Goal: Task Accomplishment & Management: Complete application form

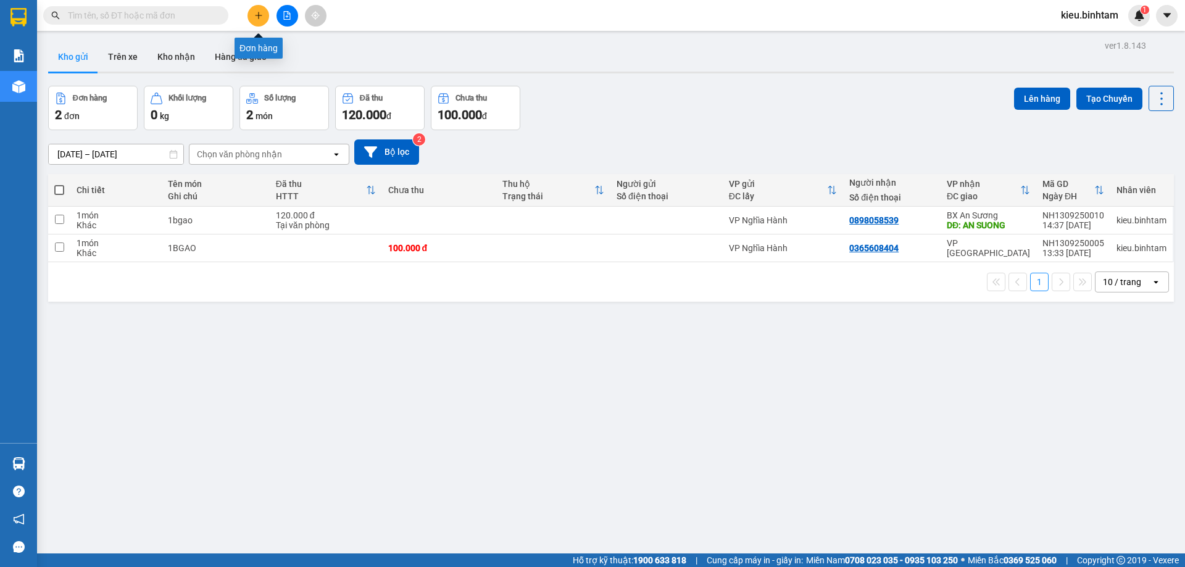
click at [265, 17] on button at bounding box center [259, 16] width 22 height 22
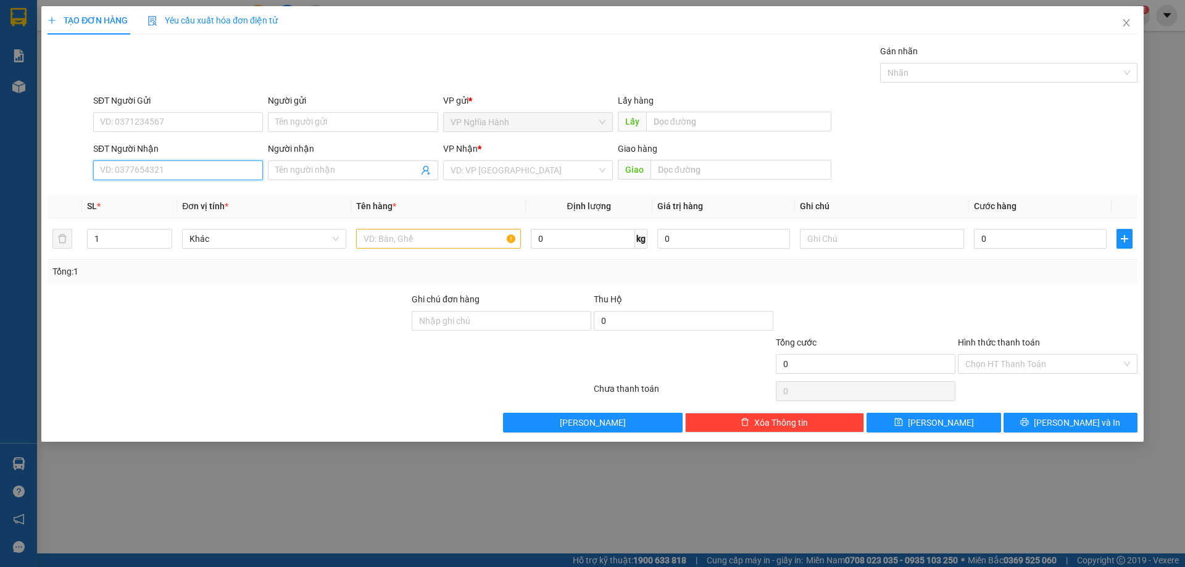
click at [133, 175] on input "SĐT Người Nhận" at bounding box center [178, 171] width 170 height 20
drag, startPoint x: 105, startPoint y: 167, endPoint x: 119, endPoint y: 172, distance: 14.5
click at [119, 172] on input "0898186230" at bounding box center [178, 171] width 170 height 20
type input "0989186230"
click at [144, 196] on div "0989186230" at bounding box center [178, 195] width 155 height 14
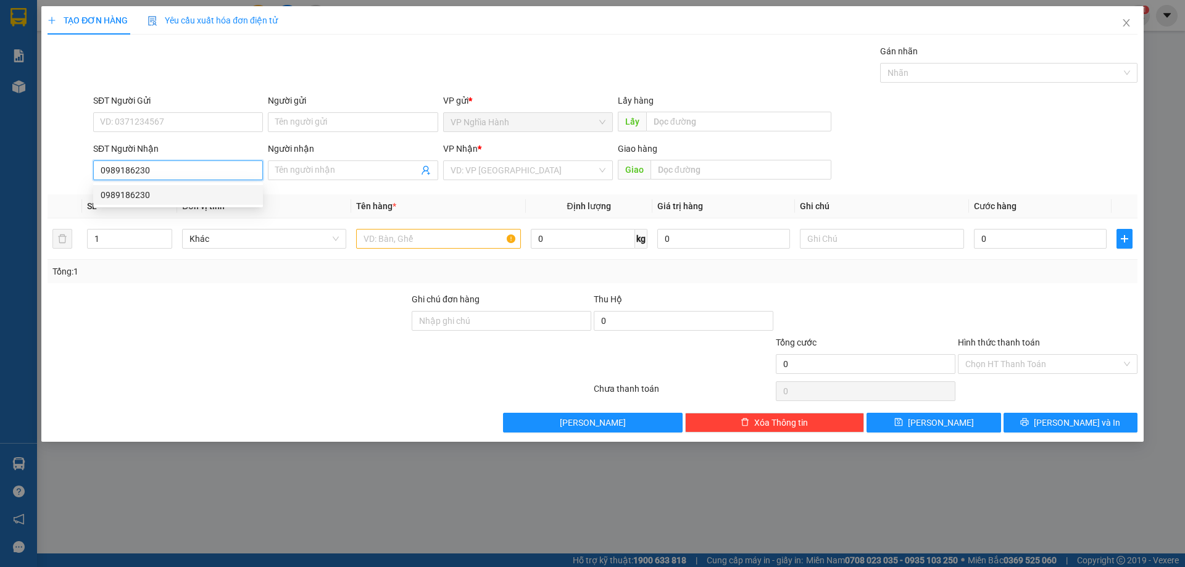
type input "150.000"
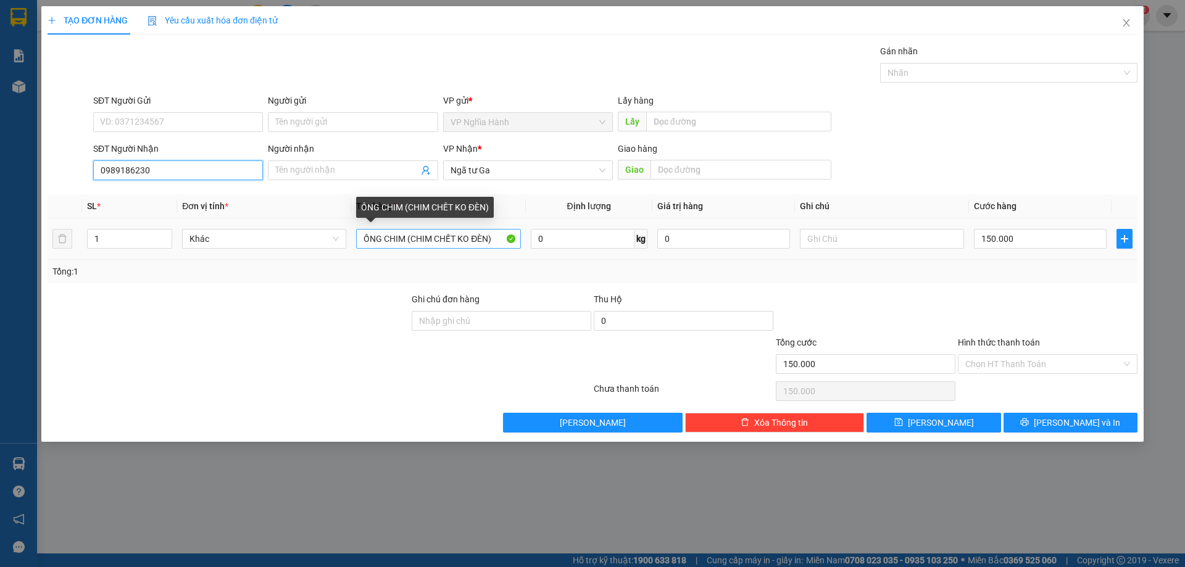
type input "0989186230"
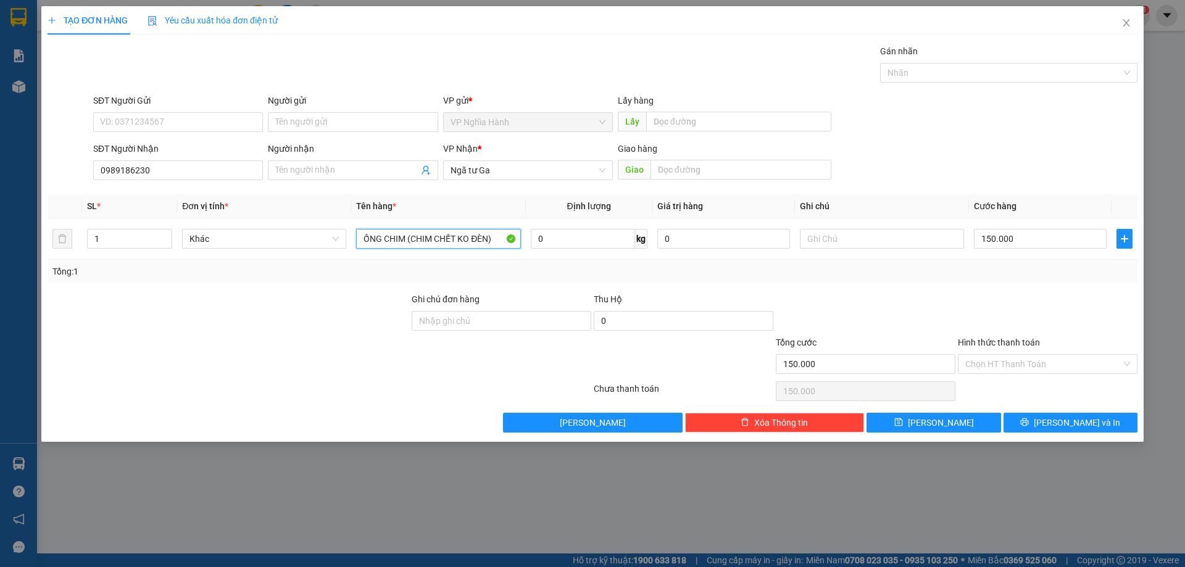
drag, startPoint x: 505, startPoint y: 242, endPoint x: 362, endPoint y: 266, distance: 145.2
click at [362, 266] on div "SL * Đơn vị tính * Tên hàng * Định lượng Giá trị hàng Ghi chú Cước hàng 1 Khác …" at bounding box center [593, 238] width 1090 height 89
type input "1"
click at [380, 241] on input "1 BIBH NHO" at bounding box center [438, 239] width 164 height 20
type input "1 BICH NHO"
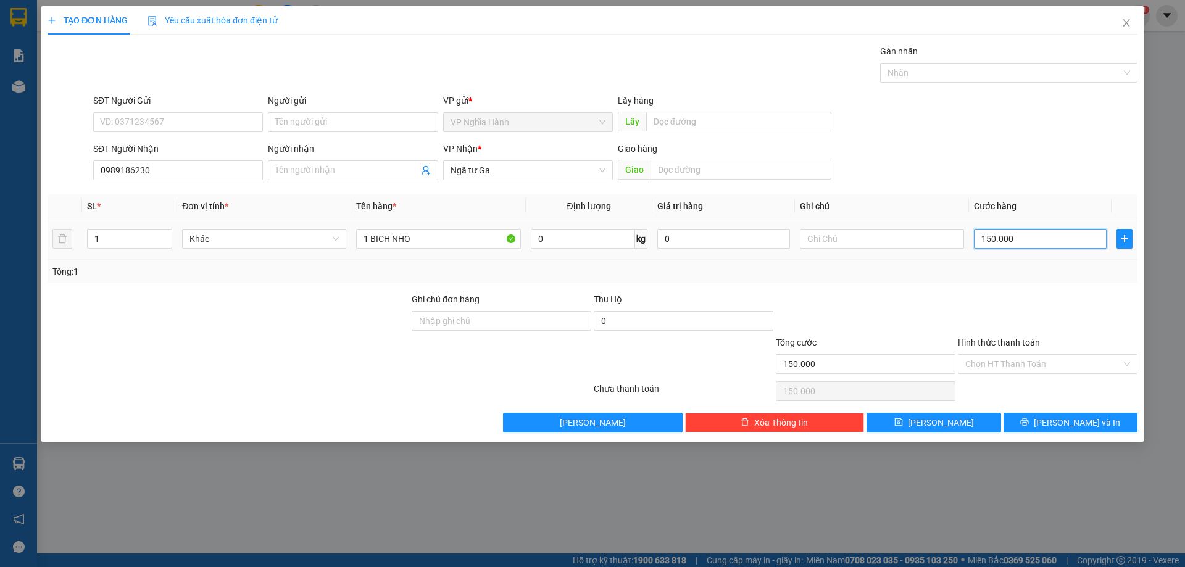
click at [1034, 245] on input "150.000" at bounding box center [1040, 239] width 133 height 20
type input "5"
type input "50"
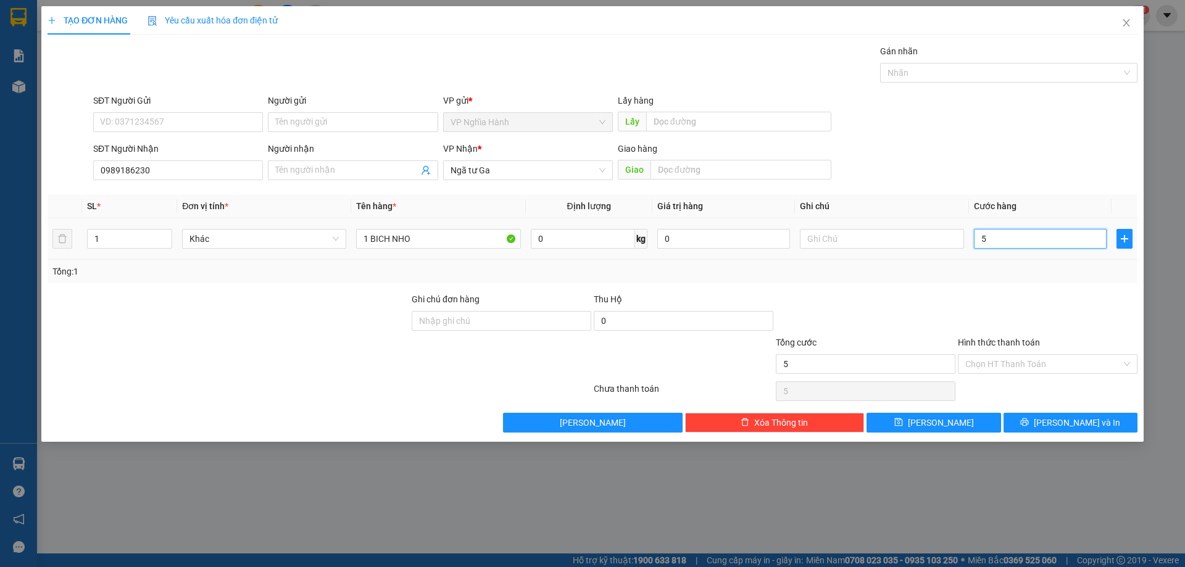
type input "50"
type input "50.000"
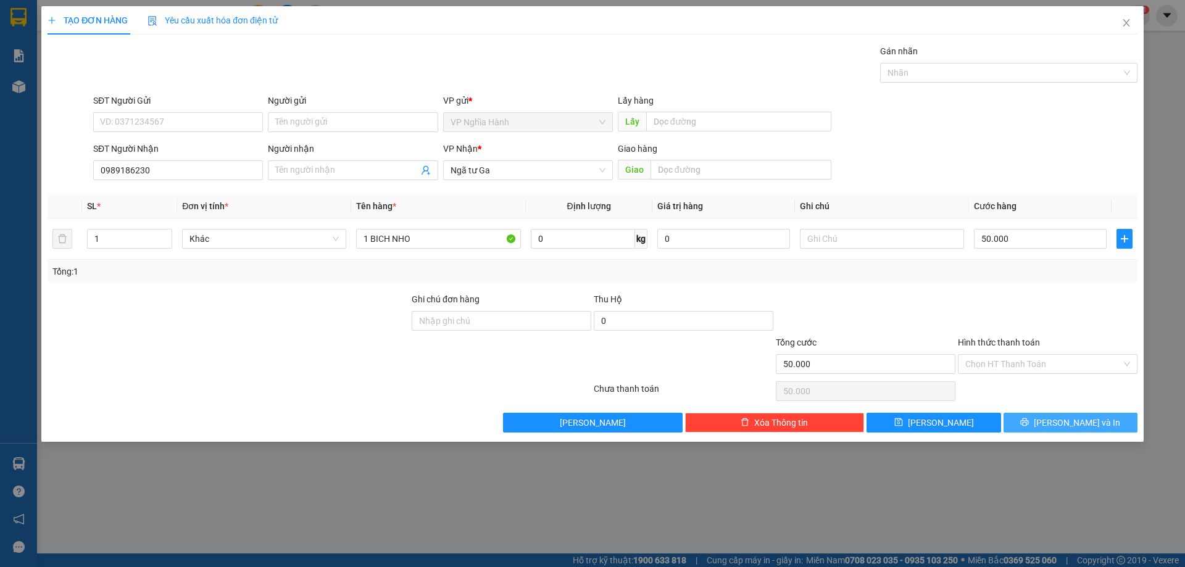
click at [1016, 420] on button "[PERSON_NAME] và In" at bounding box center [1071, 423] width 134 height 20
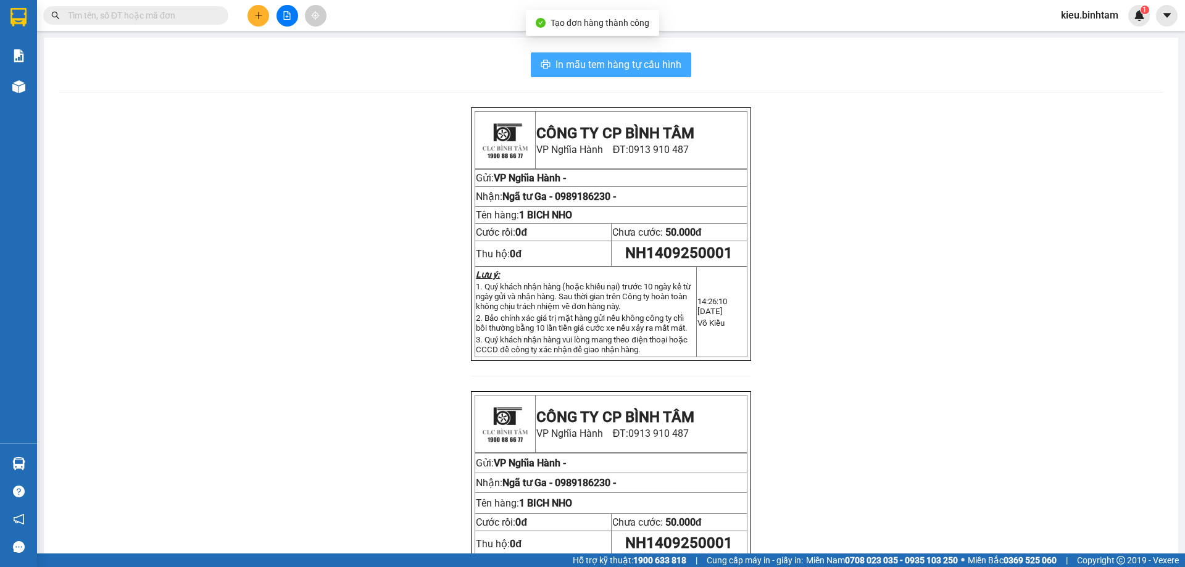
click at [573, 57] on span "In mẫu tem hàng tự cấu hình" at bounding box center [619, 64] width 126 height 15
click at [253, 14] on button at bounding box center [259, 16] width 22 height 22
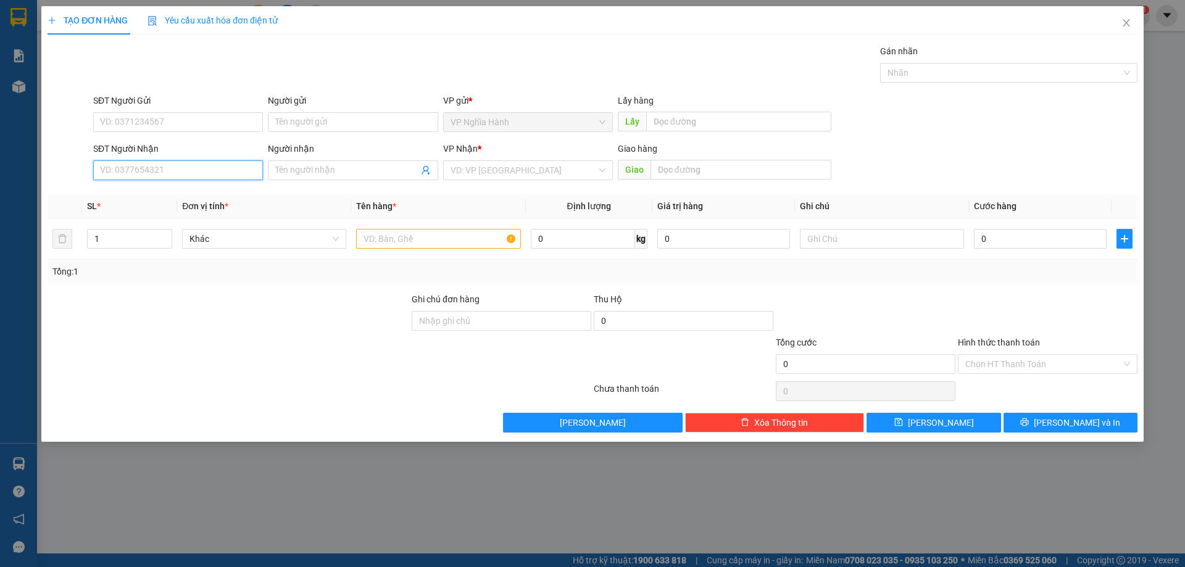
click at [166, 177] on input "SĐT Người Nhận" at bounding box center [178, 171] width 170 height 20
type input "0987663015"
click at [143, 196] on div "0987663015" at bounding box center [178, 195] width 155 height 14
type input "AN SUONG"
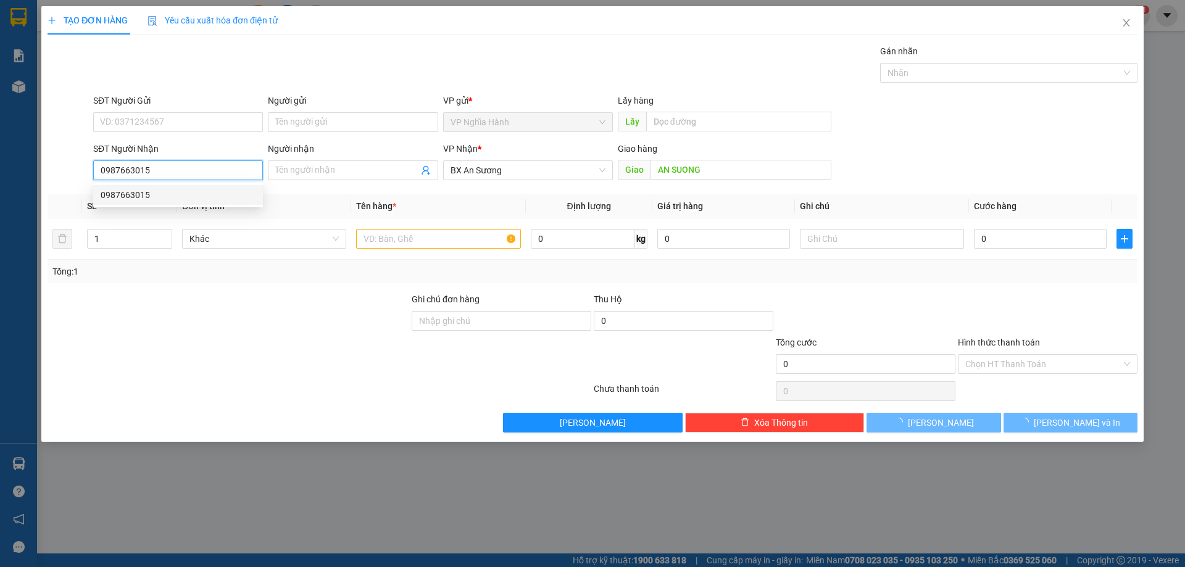
type input "120.000"
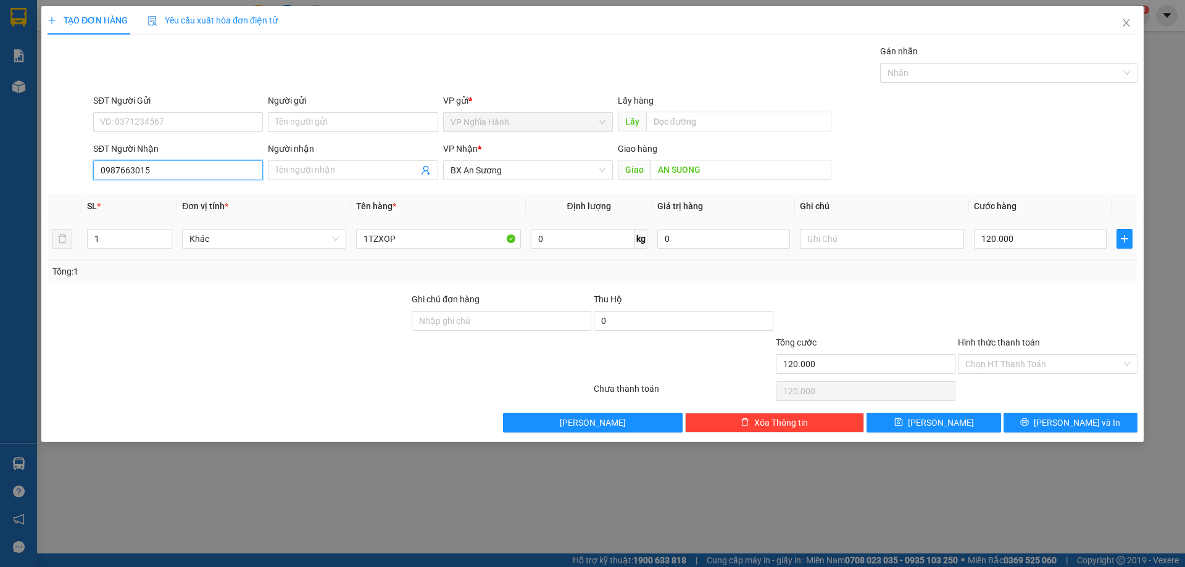
type input "0987663015"
drag, startPoint x: 436, startPoint y: 249, endPoint x: 343, endPoint y: 259, distance: 93.8
click at [343, 259] on tr "1 Khác 1TZXOP 0 kg 0 120.000" at bounding box center [593, 239] width 1090 height 41
click at [446, 238] on input "1TZXOP" at bounding box center [438, 239] width 164 height 20
drag, startPoint x: 446, startPoint y: 238, endPoint x: 342, endPoint y: 243, distance: 103.8
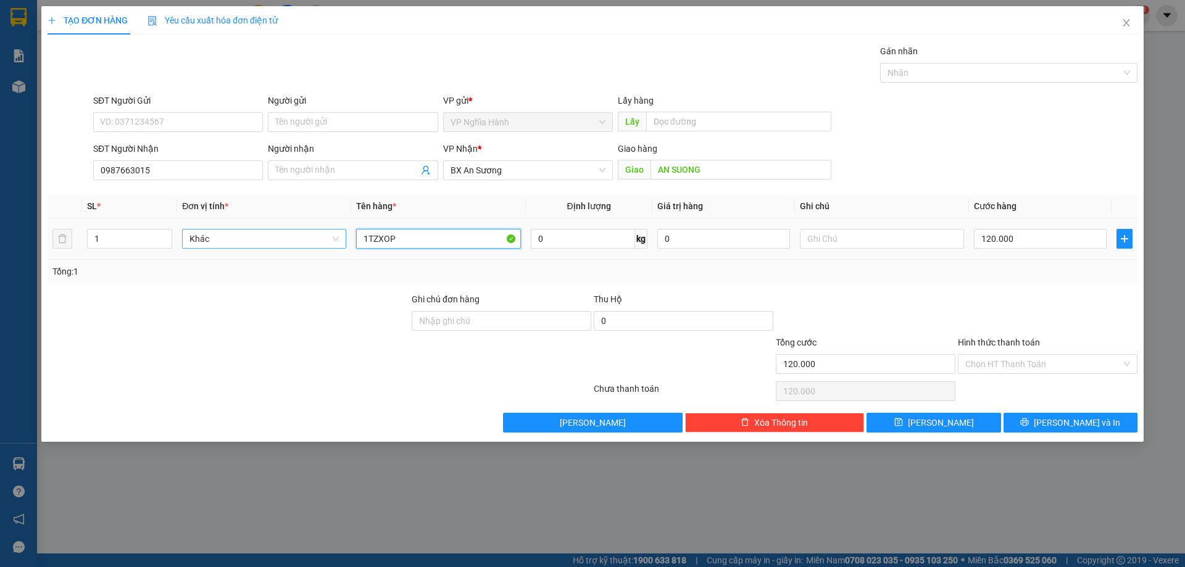
click at [345, 251] on tr "1 Khác 1TZXOP 0 kg 0 120.000" at bounding box center [593, 239] width 1090 height 41
type input "1TXOP +1BAO"
click at [1020, 235] on input "120.000" at bounding box center [1040, 239] width 133 height 20
type input "1"
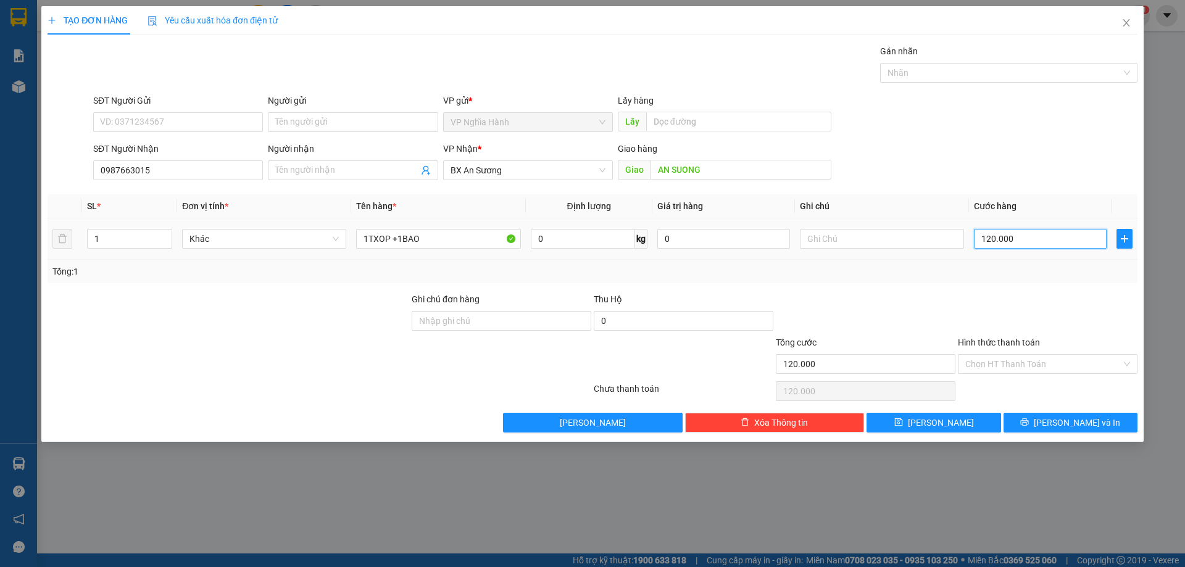
type input "1"
type input "17"
type input "170"
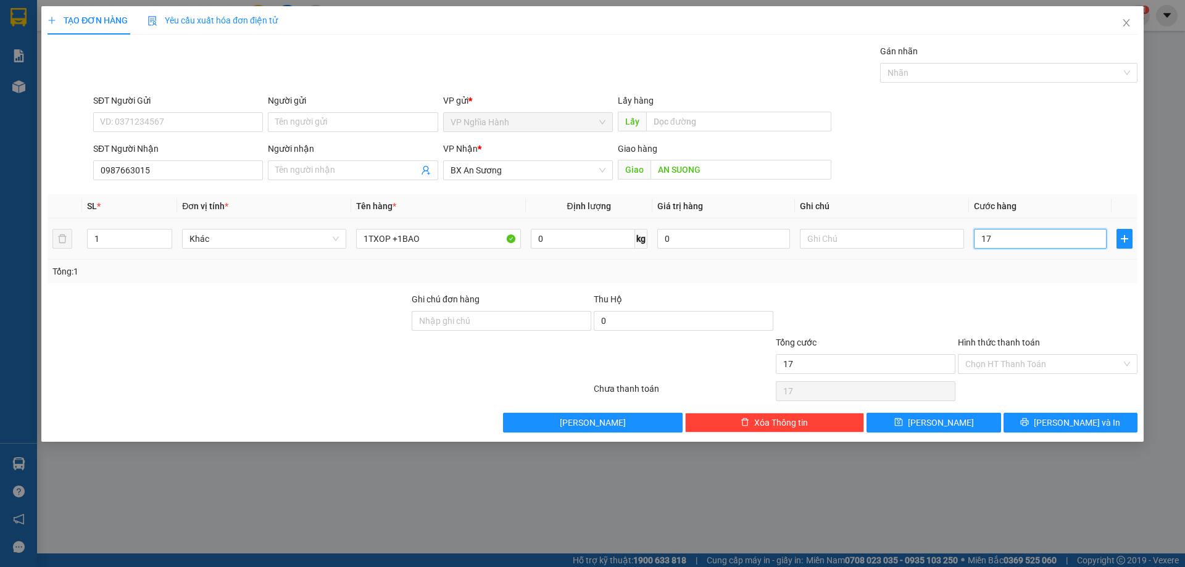
type input "170"
type input "170.000"
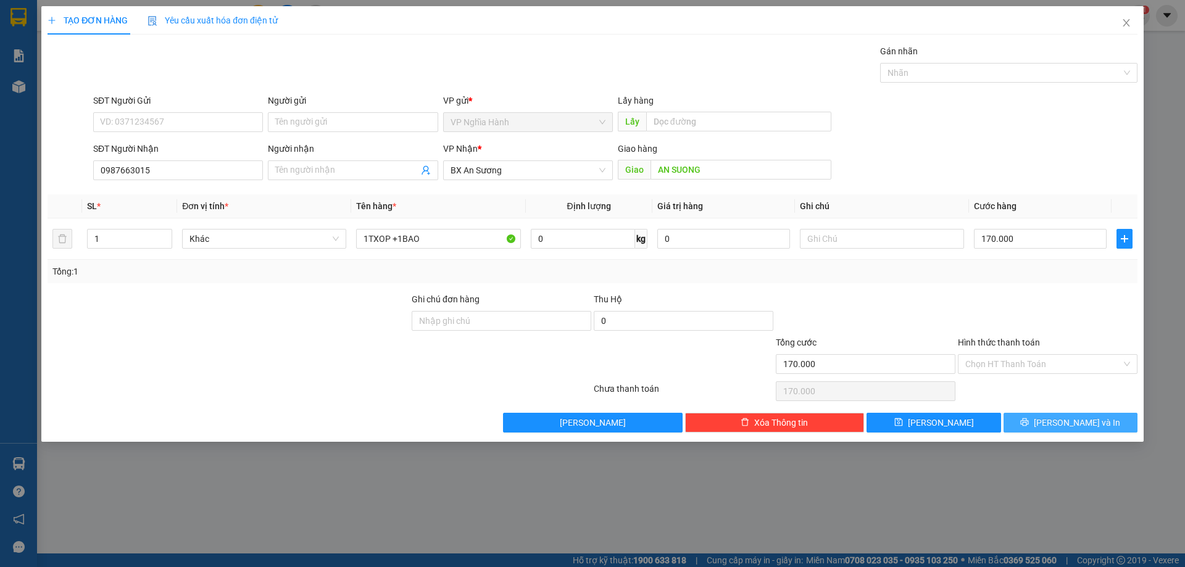
click at [1029, 420] on icon "printer" at bounding box center [1024, 422] width 9 height 9
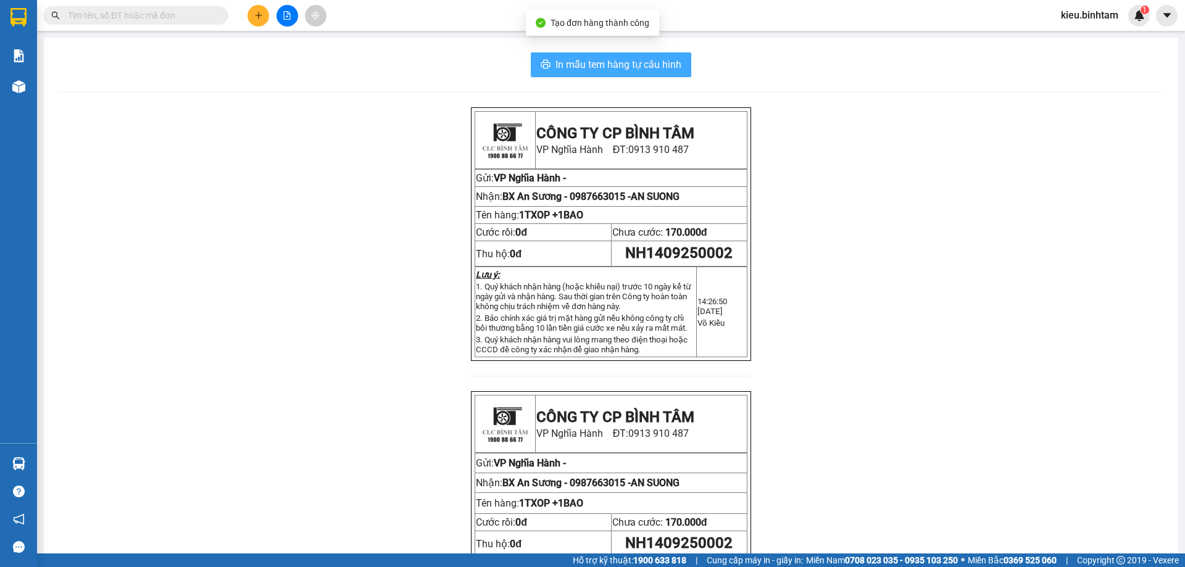
click at [611, 66] on span "In mẫu tem hàng tự cấu hình" at bounding box center [619, 64] width 126 height 15
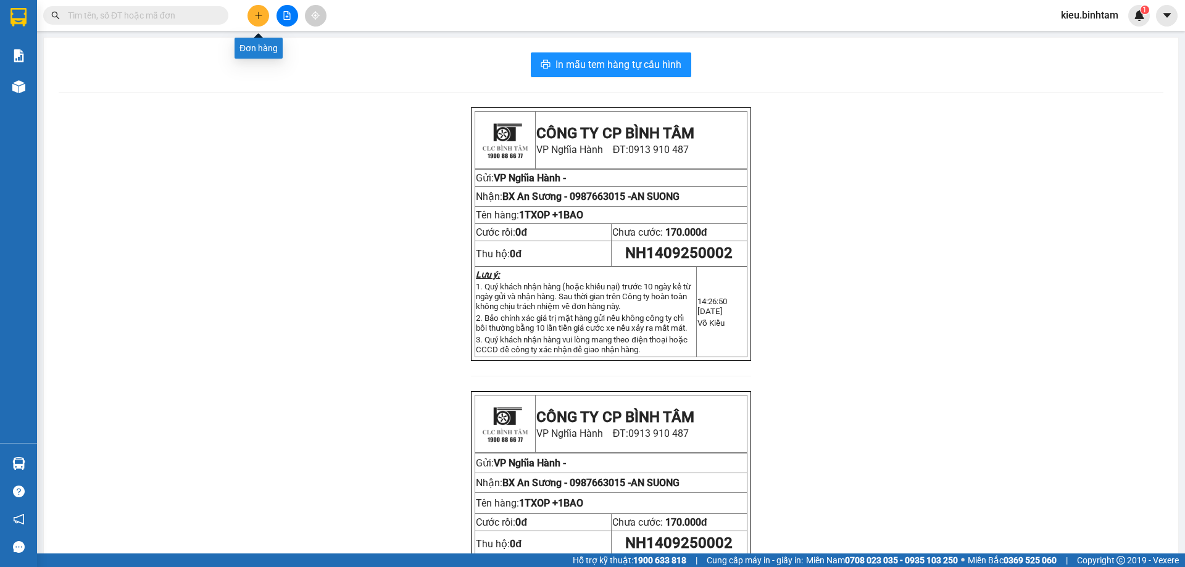
click at [263, 15] on button at bounding box center [259, 16] width 22 height 22
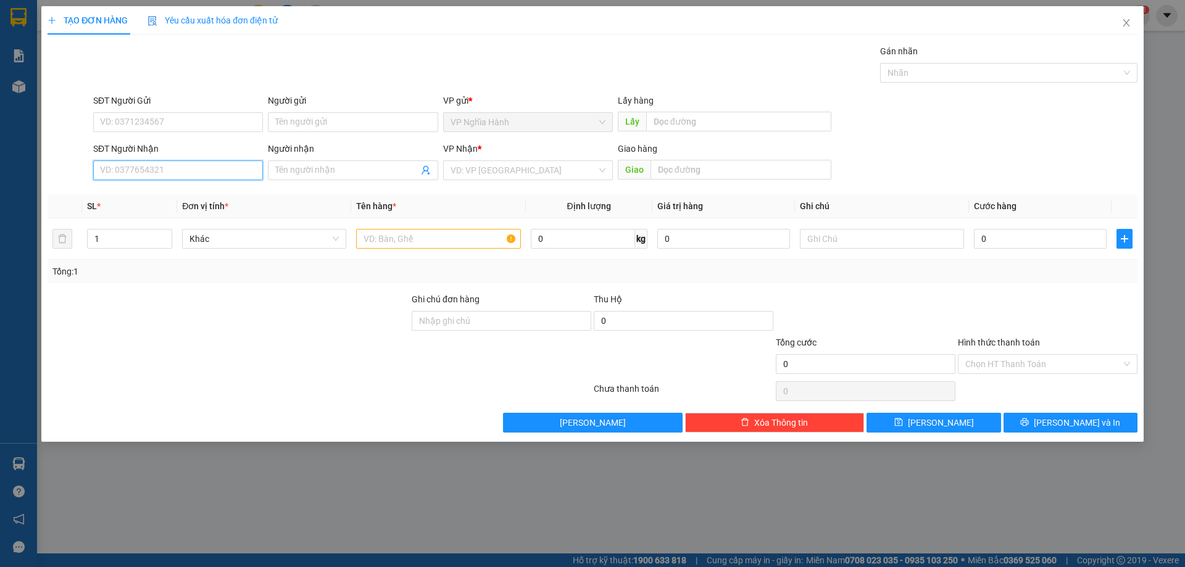
click at [125, 177] on input "SĐT Người Nhận" at bounding box center [178, 171] width 170 height 20
type input "0"
type input "0902979418"
click at [161, 192] on div "0902979418 - DUÂN" at bounding box center [178, 195] width 155 height 14
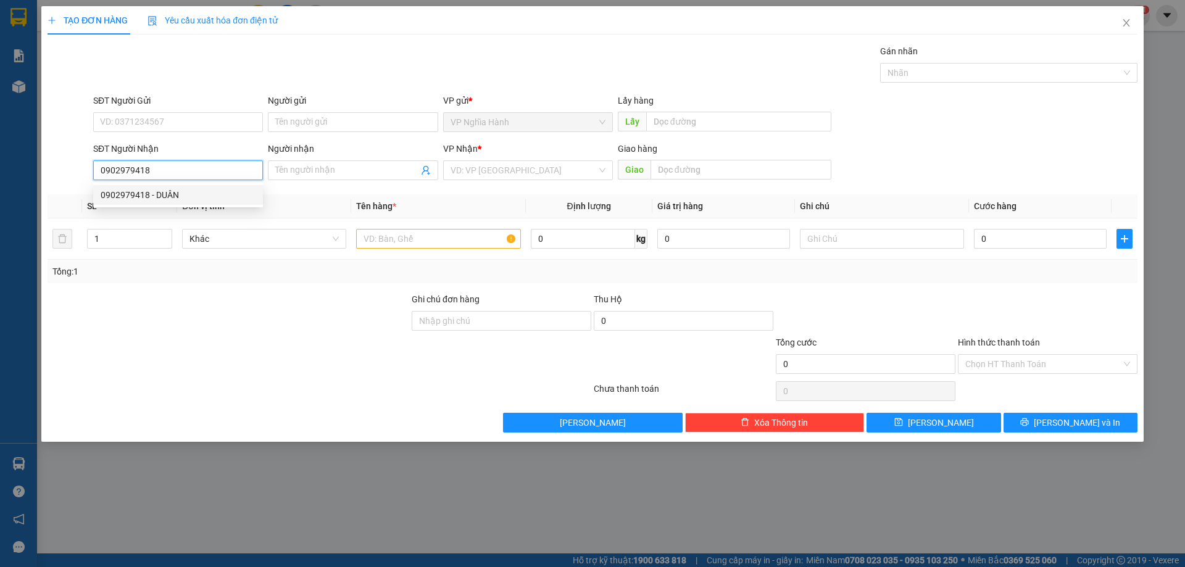
type input "DUÂN"
type input "AN SUONG"
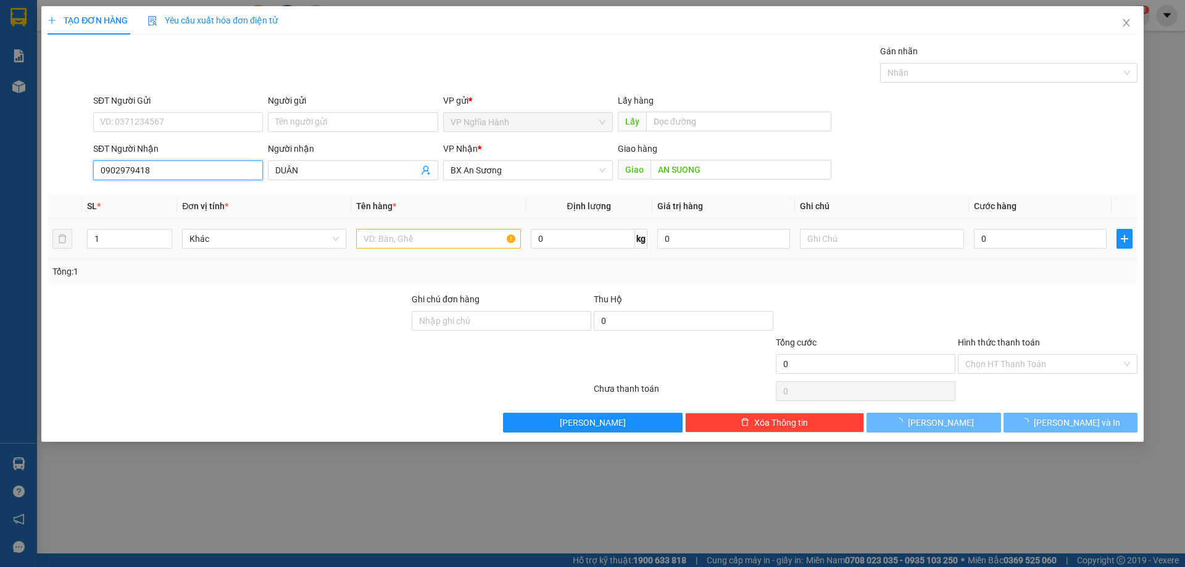
type input "80.000"
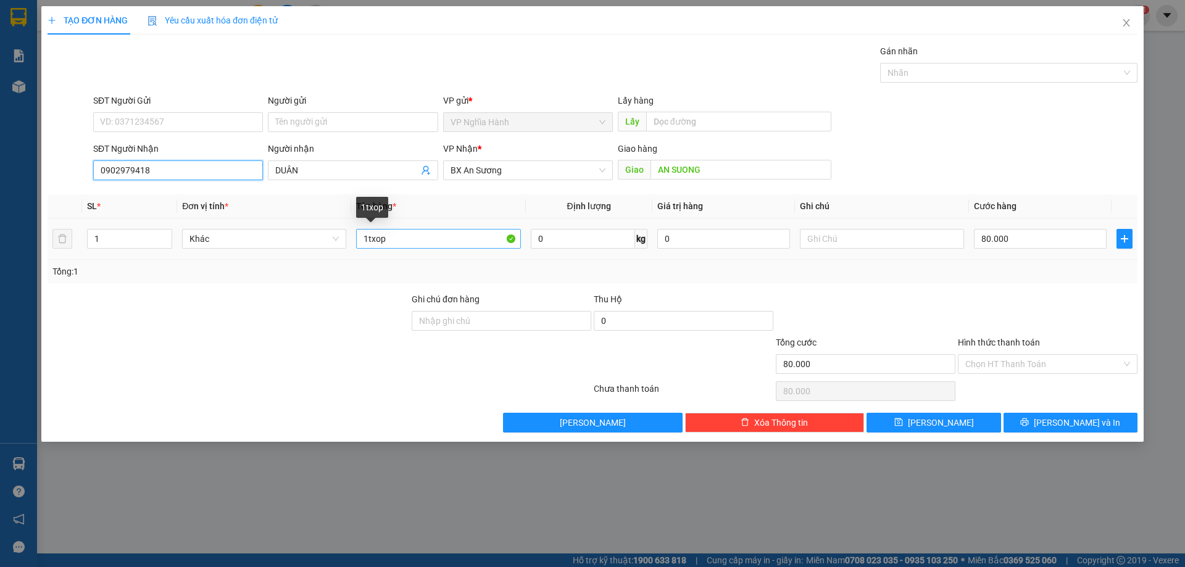
type input "0902979418"
click at [423, 241] on input "1txop" at bounding box center [438, 239] width 164 height 20
drag, startPoint x: 417, startPoint y: 235, endPoint x: 494, endPoint y: 259, distance: 80.2
click at [493, 259] on td "1txop+1BGAOP" at bounding box center [438, 239] width 174 height 41
type input "1"
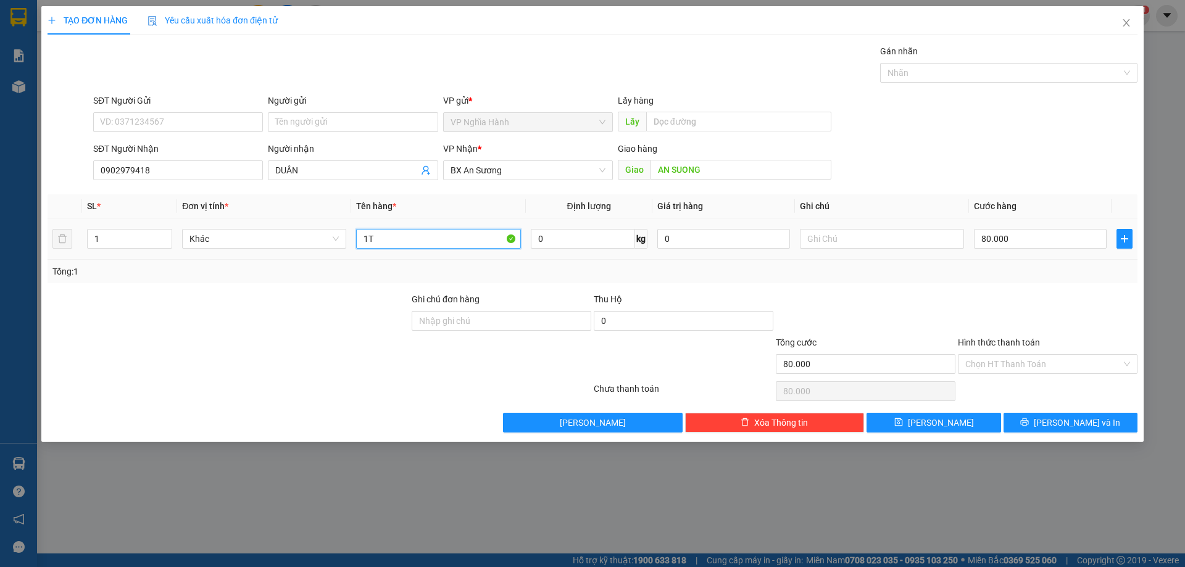
type input "1"
type input "1TXOP+1BGAO"
click at [1035, 233] on input "80.000" at bounding box center [1040, 239] width 133 height 20
type input "1"
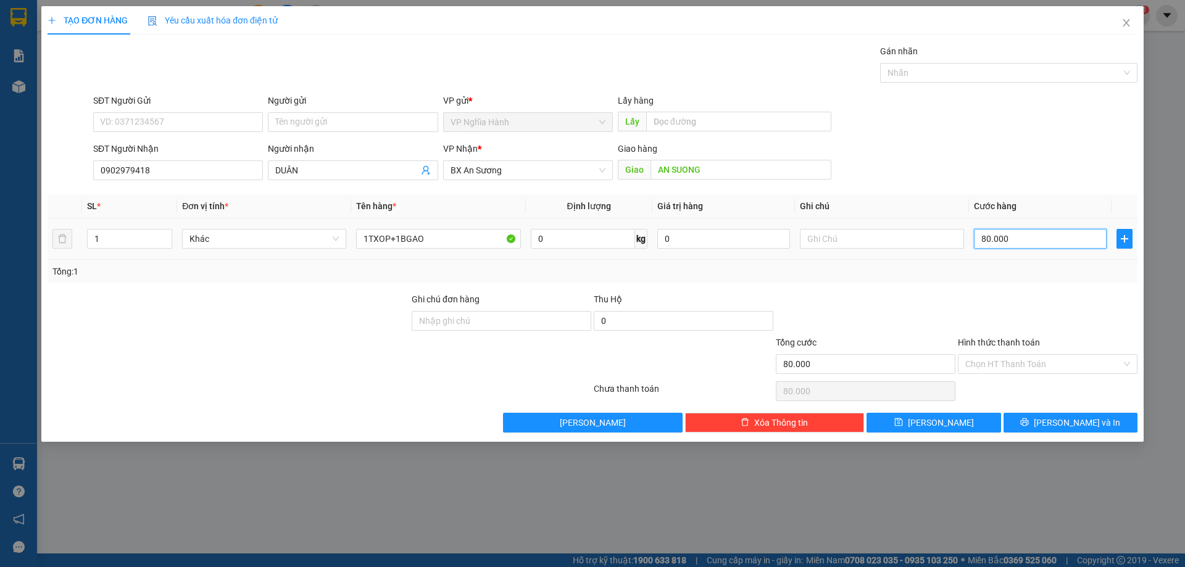
type input "1"
type input "15"
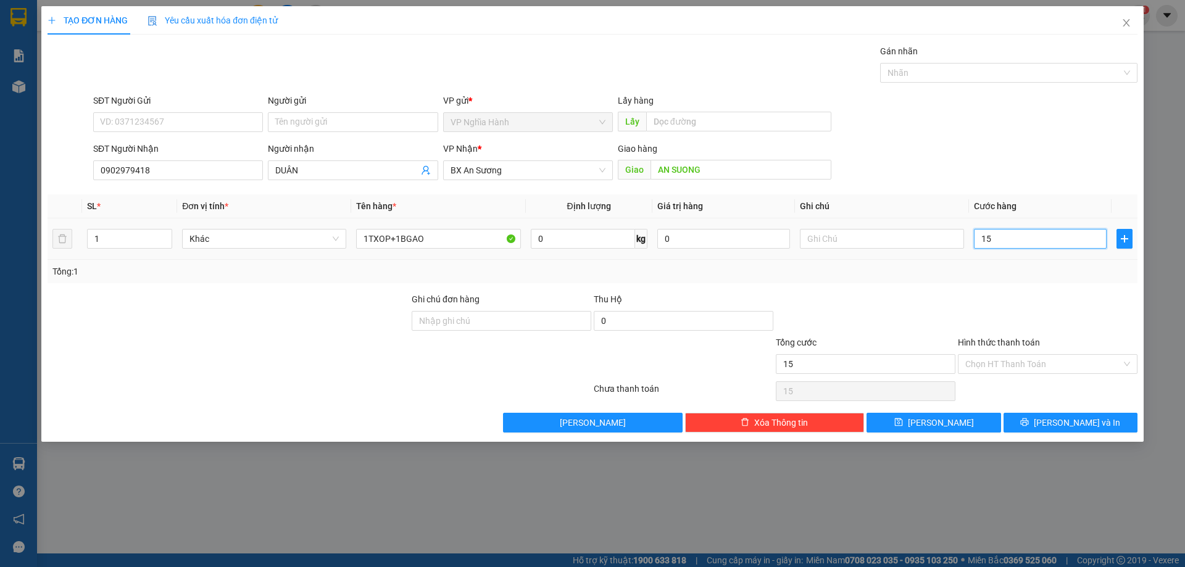
type input "150"
type input "150.000"
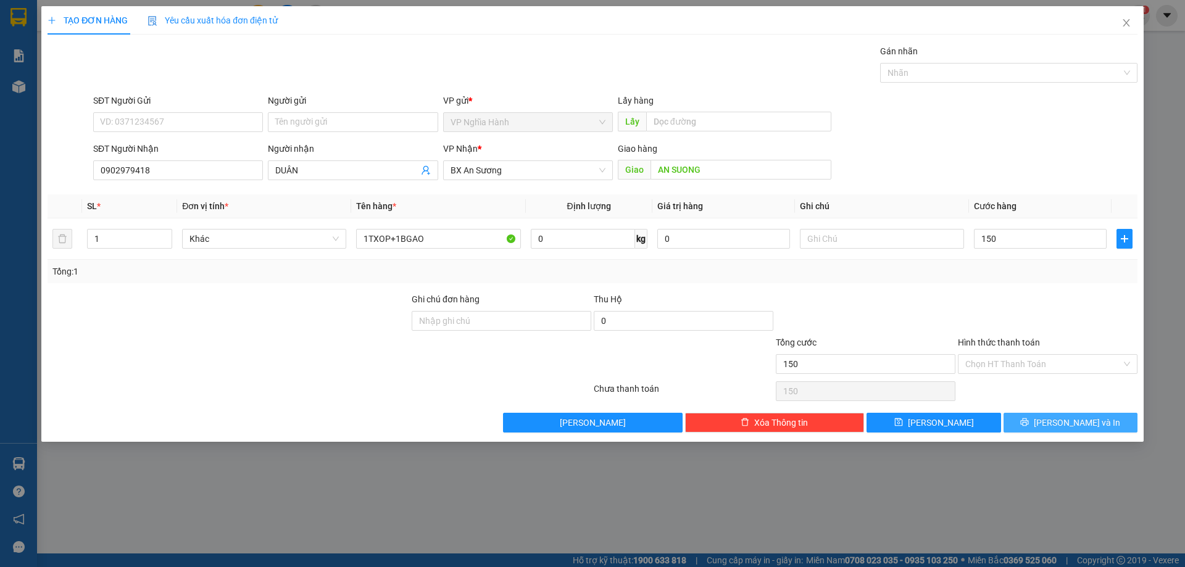
type input "150.000"
click at [1040, 415] on button "[PERSON_NAME] và In" at bounding box center [1071, 423] width 134 height 20
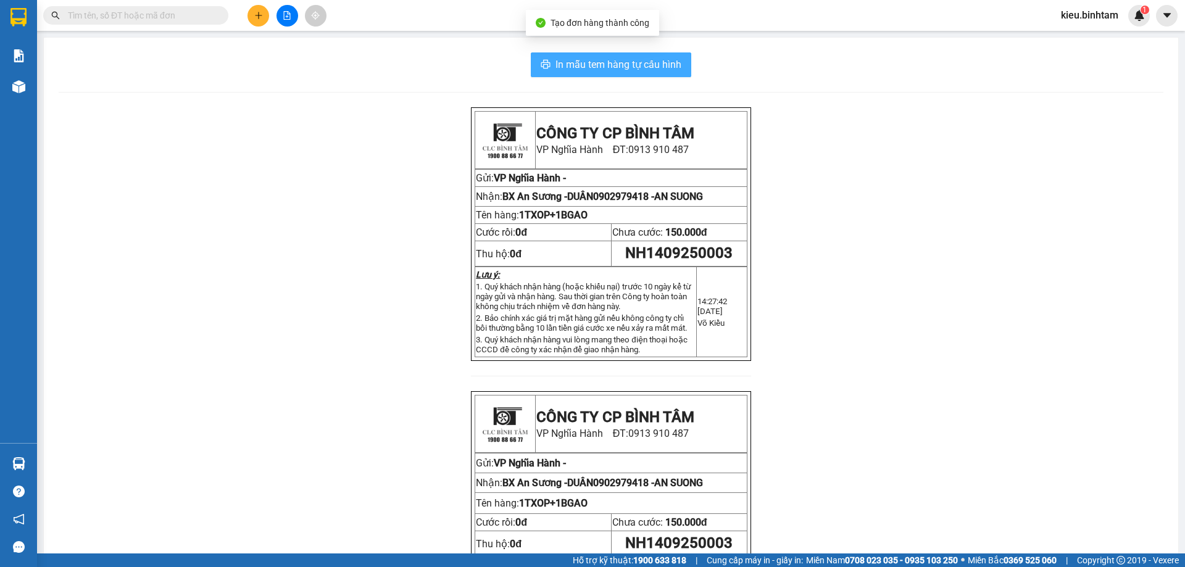
click at [656, 65] on span "In mẫu tem hàng tự cấu hình" at bounding box center [619, 64] width 126 height 15
click at [268, 21] on div at bounding box center [287, 16] width 93 height 22
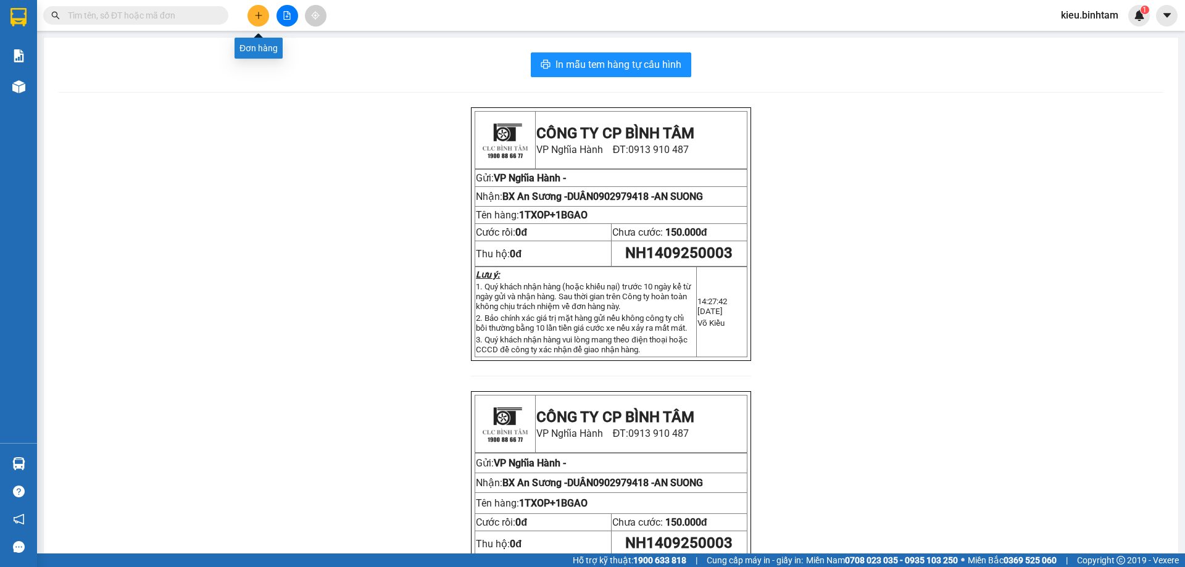
click at [264, 20] on button at bounding box center [259, 16] width 22 height 22
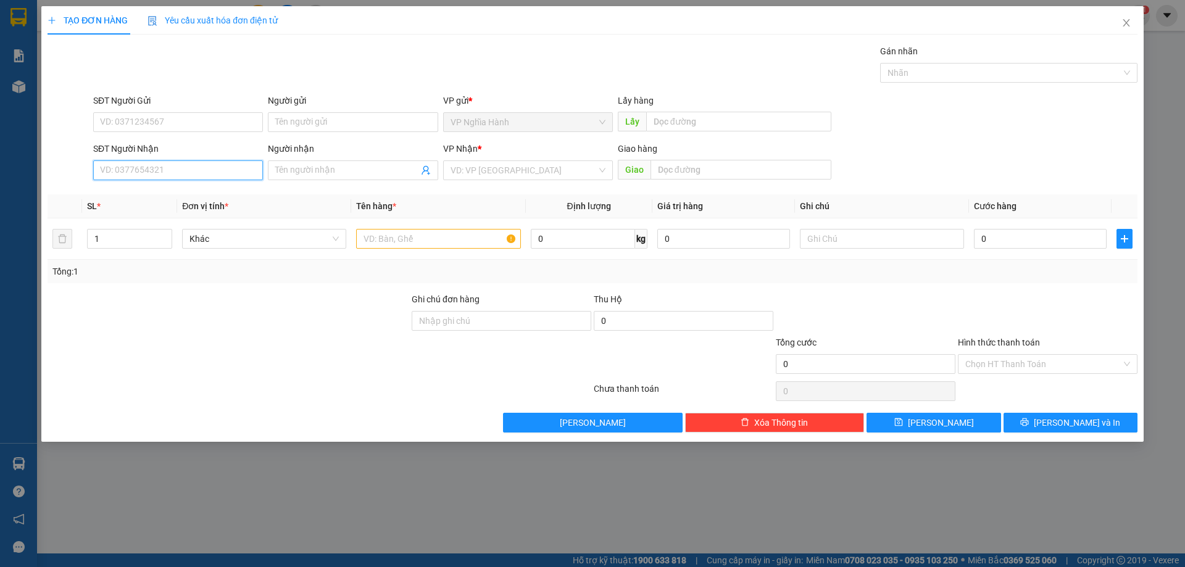
click at [108, 170] on input "SĐT Người Nhận" at bounding box center [178, 171] width 170 height 20
type input "0397027078"
click at [143, 193] on div "0397027078" at bounding box center [178, 195] width 155 height 14
type input "100.000"
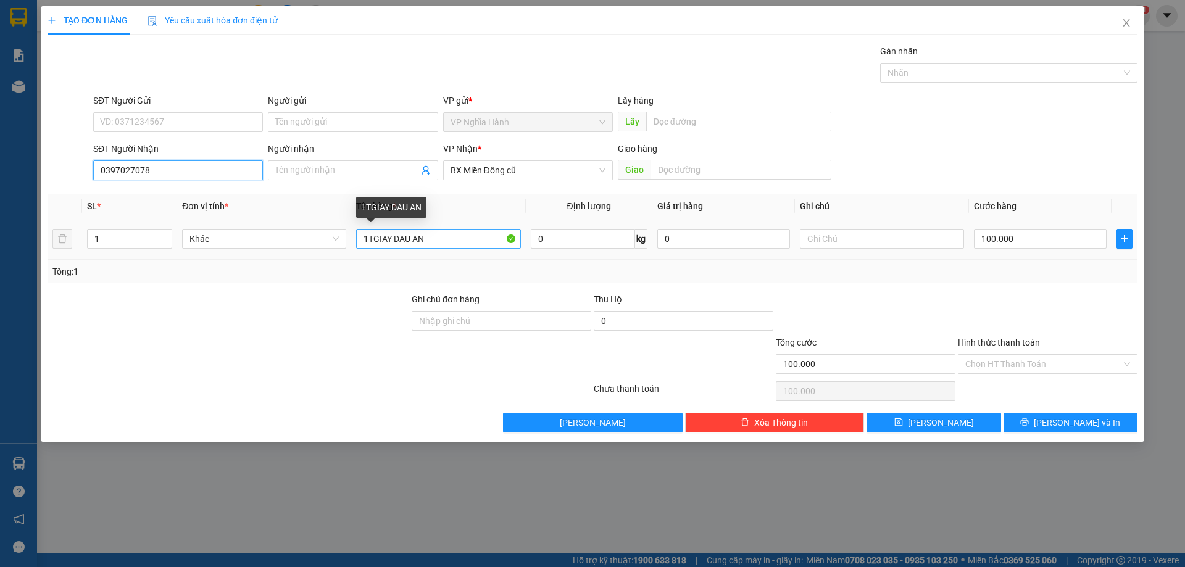
type input "0397027078"
drag, startPoint x: 445, startPoint y: 239, endPoint x: 393, endPoint y: 244, distance: 52.2
click at [393, 244] on input "1TGIAY DAU AN" at bounding box center [438, 239] width 164 height 20
type input "1TGIAY +1TXOP+1BGAO"
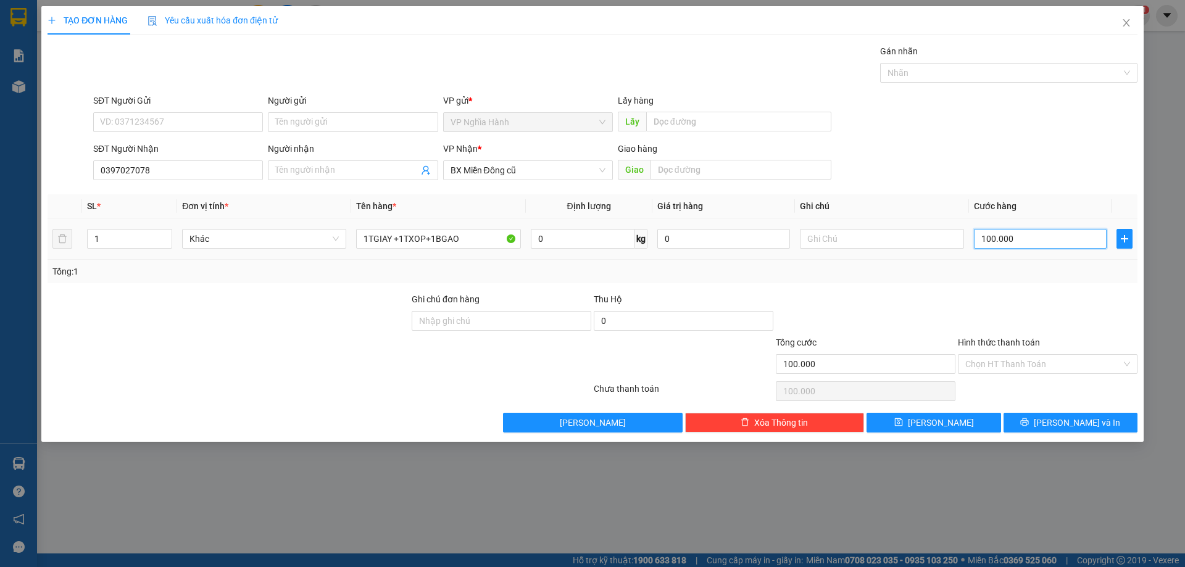
click at [1004, 243] on input "100.000" at bounding box center [1040, 239] width 133 height 20
type input "2"
type input "20"
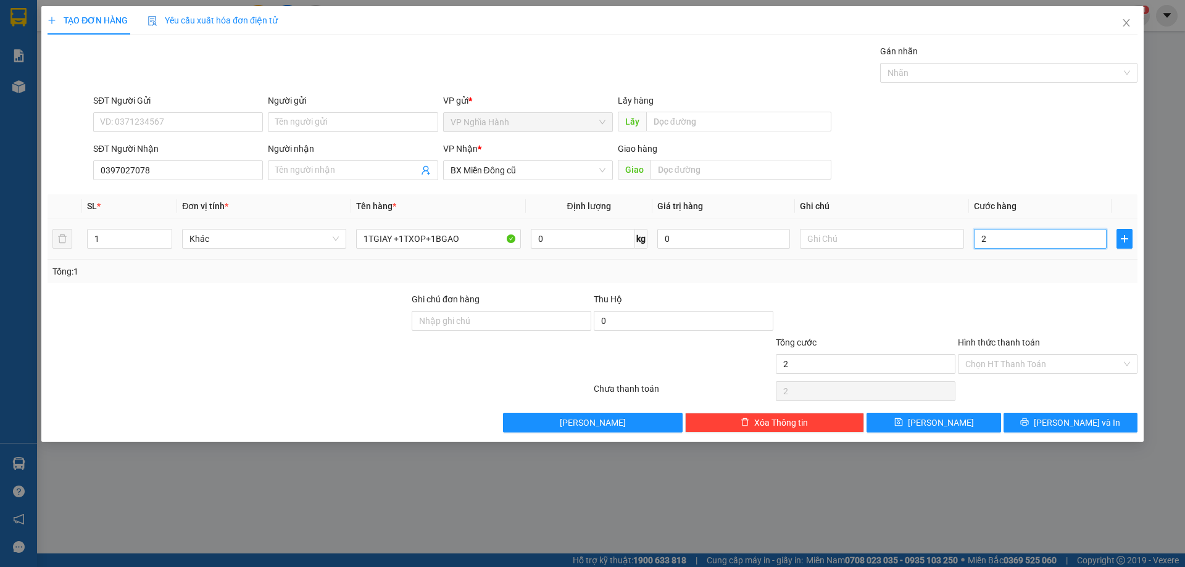
type input "20"
type input "200"
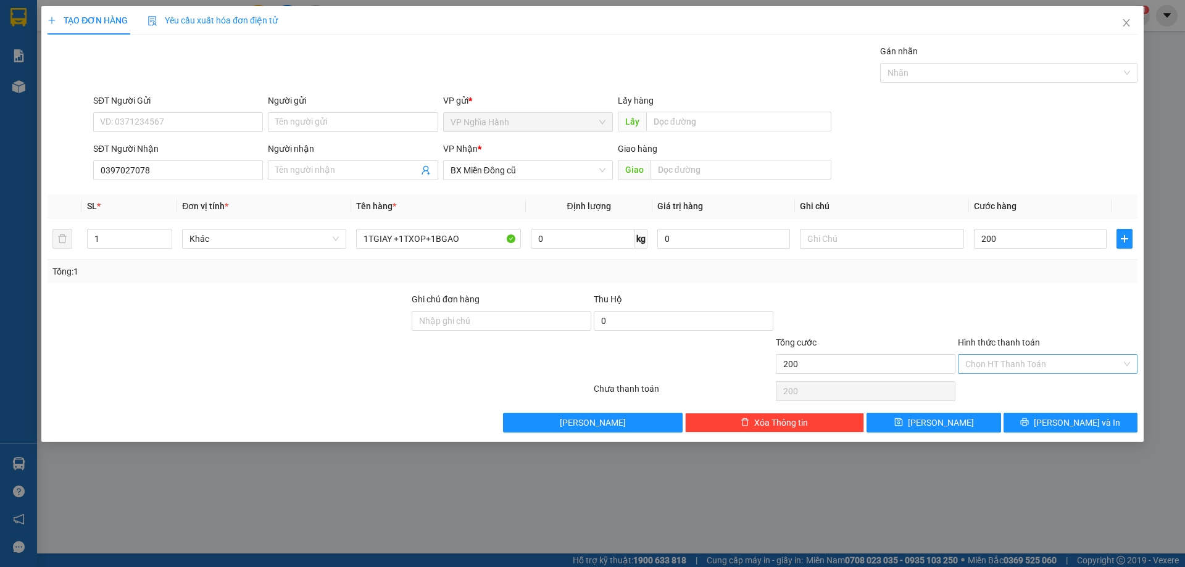
type input "200.000"
click at [1013, 361] on input "Hình thức thanh toán" at bounding box center [1043, 364] width 156 height 19
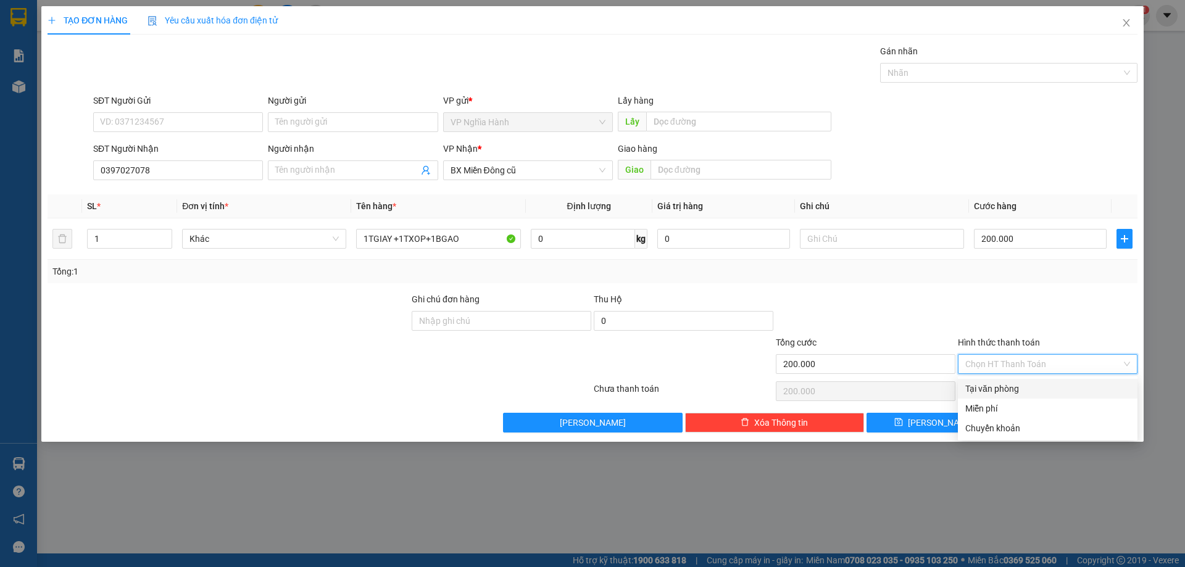
click at [1014, 381] on div "Tại văn phòng" at bounding box center [1048, 389] width 180 height 20
type input "0"
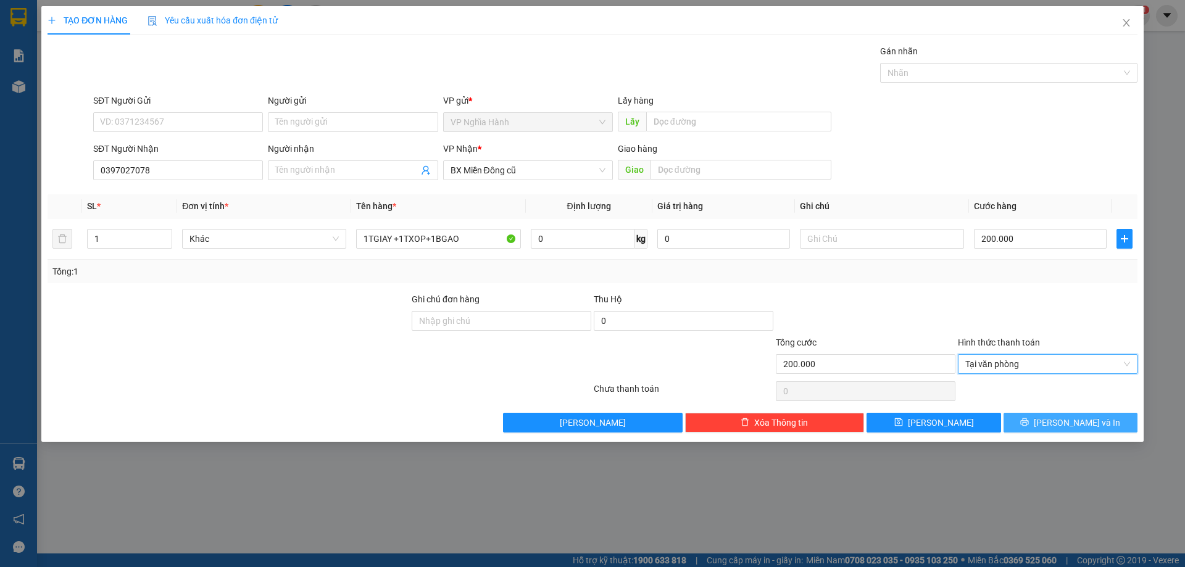
click at [1029, 423] on button "[PERSON_NAME] và In" at bounding box center [1071, 423] width 134 height 20
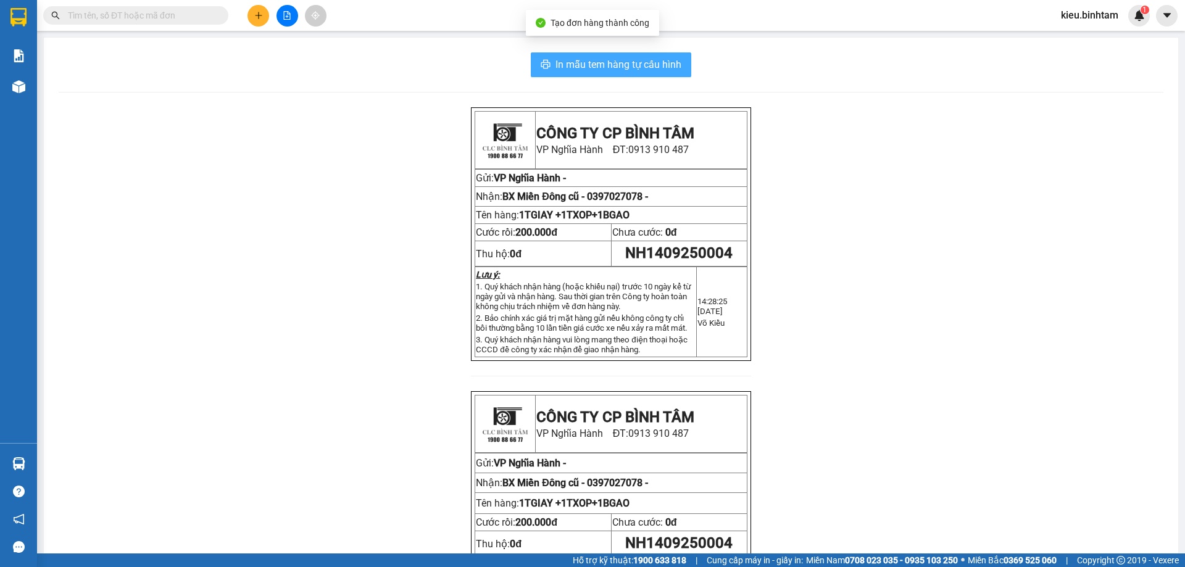
click at [651, 67] on span "In mẫu tem hàng tự cấu hình" at bounding box center [619, 64] width 126 height 15
